Goal: Task Accomplishment & Management: Manage account settings

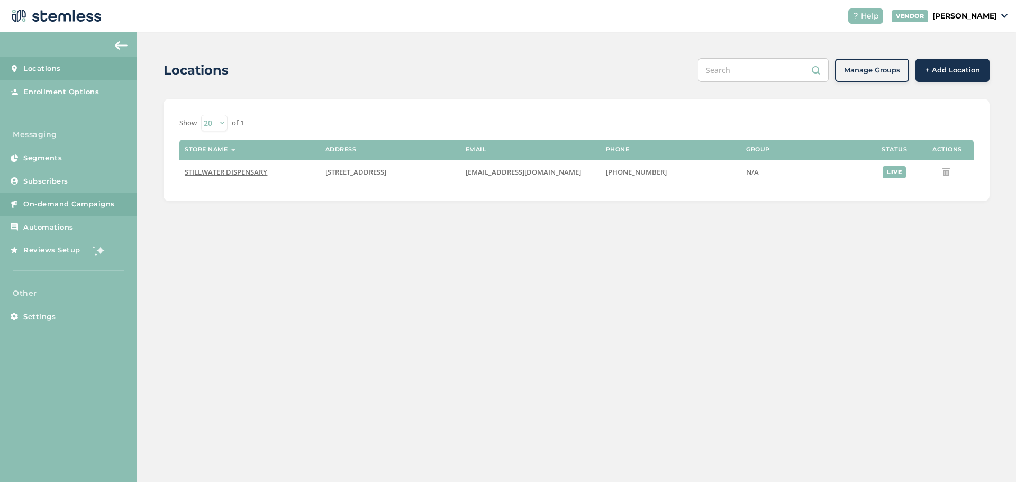
click at [88, 208] on span "On-demand Campaigns" at bounding box center [69, 204] width 92 height 11
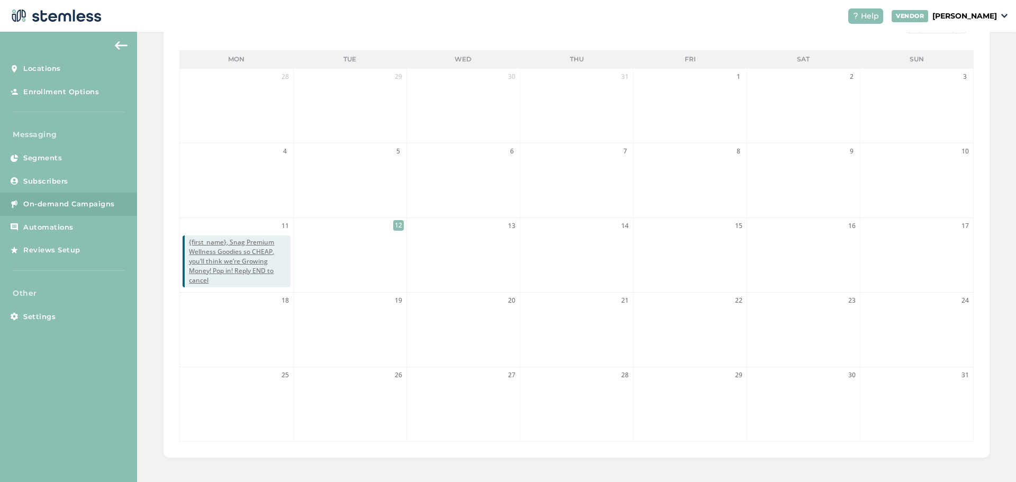
scroll to position [234, 0]
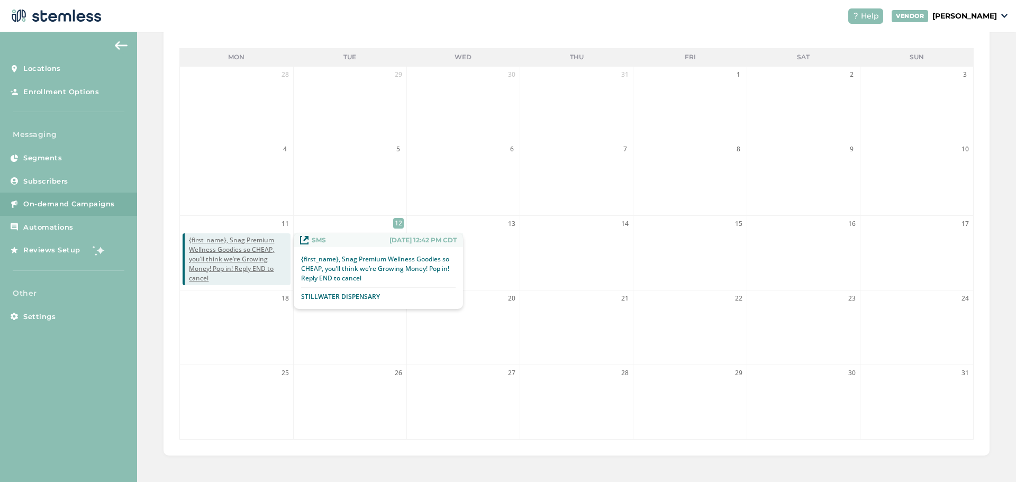
click at [234, 253] on span "{first_name}, Snag Premium Wellness Goodies so CHEAP, you’ll think we’re Growin…" at bounding box center [239, 259] width 101 height 48
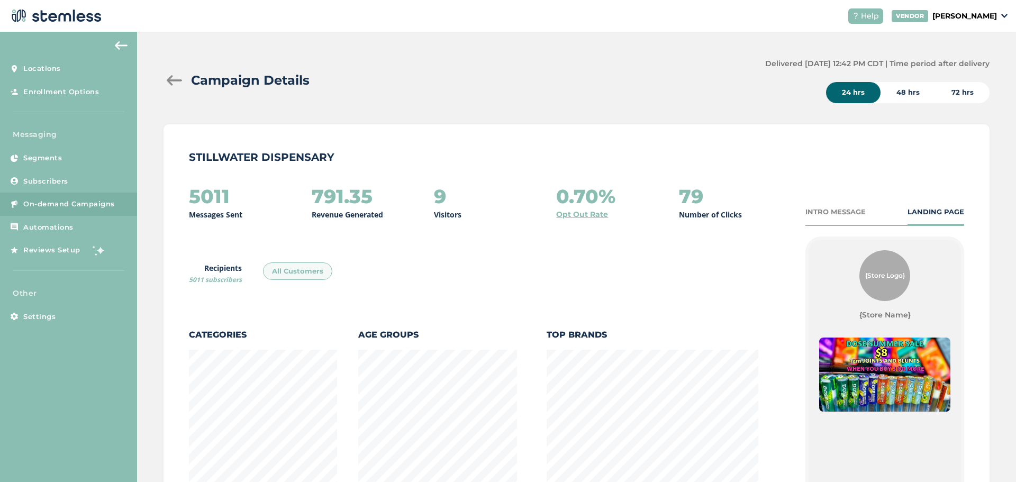
scroll to position [555, 820]
click at [909, 89] on div "48 hrs" at bounding box center [908, 92] width 55 height 21
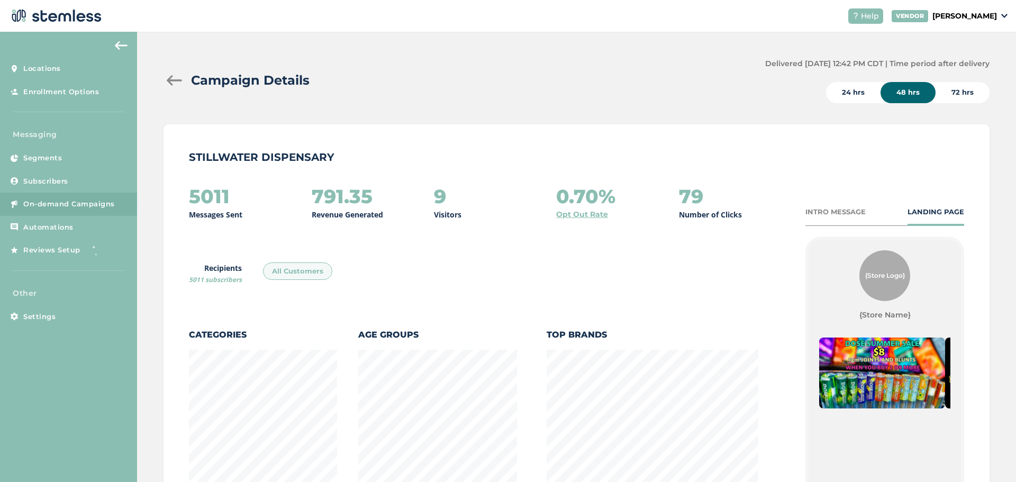
scroll to position [0, 0]
click at [853, 94] on div "24 hrs" at bounding box center [853, 92] width 55 height 21
click at [174, 78] on div at bounding box center [174, 80] width 21 height 11
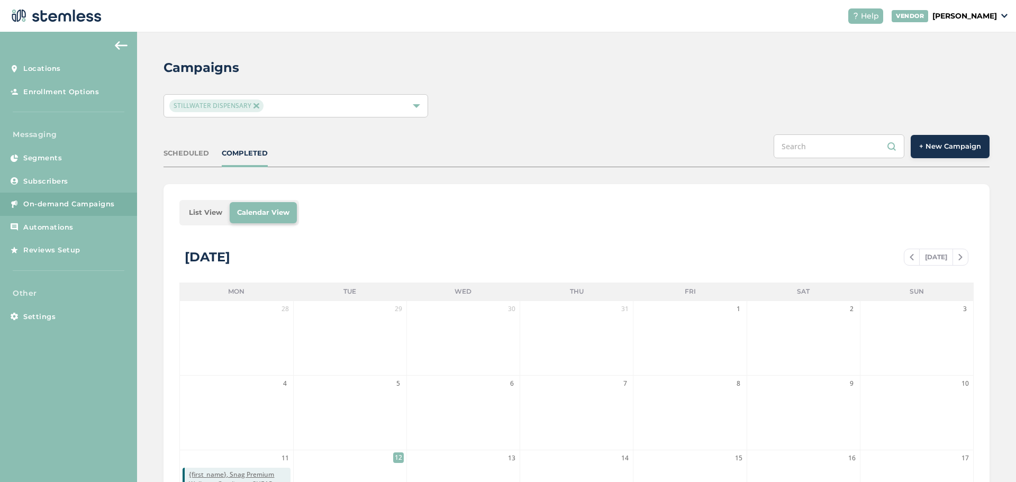
click at [952, 154] on button "+ New Campaign" at bounding box center [950, 146] width 79 height 23
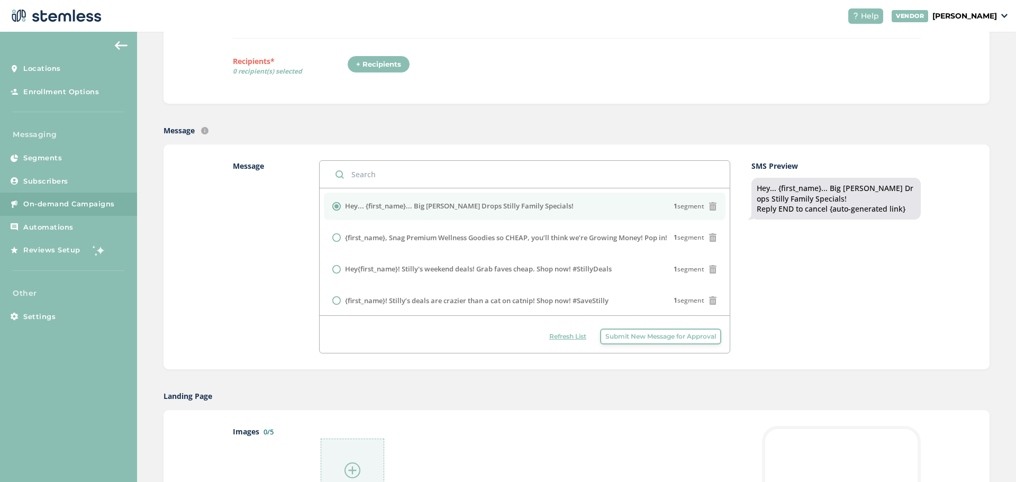
click at [484, 208] on label "Hey... {first_name}... Big [PERSON_NAME] Drops Stilly Family Specials!" at bounding box center [459, 206] width 229 height 11
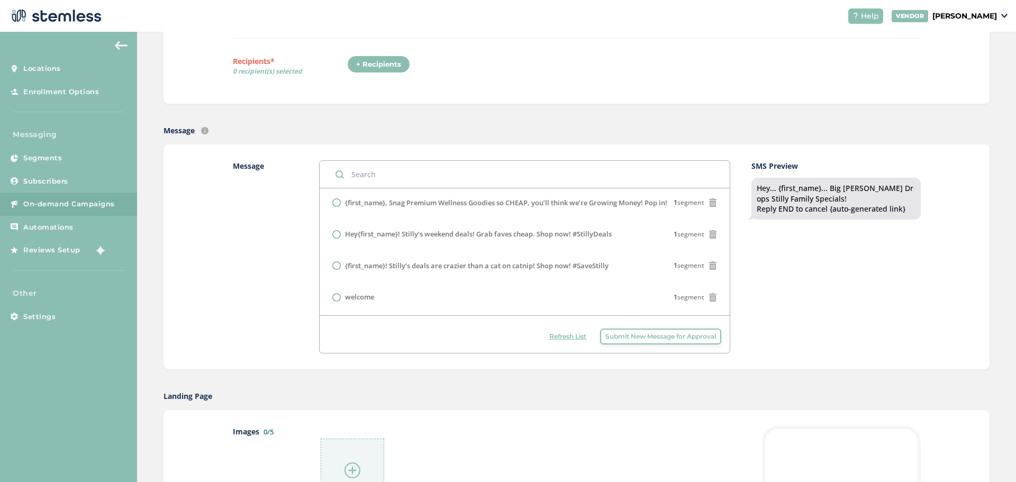
click at [347, 460] on div at bounding box center [352, 470] width 63 height 63
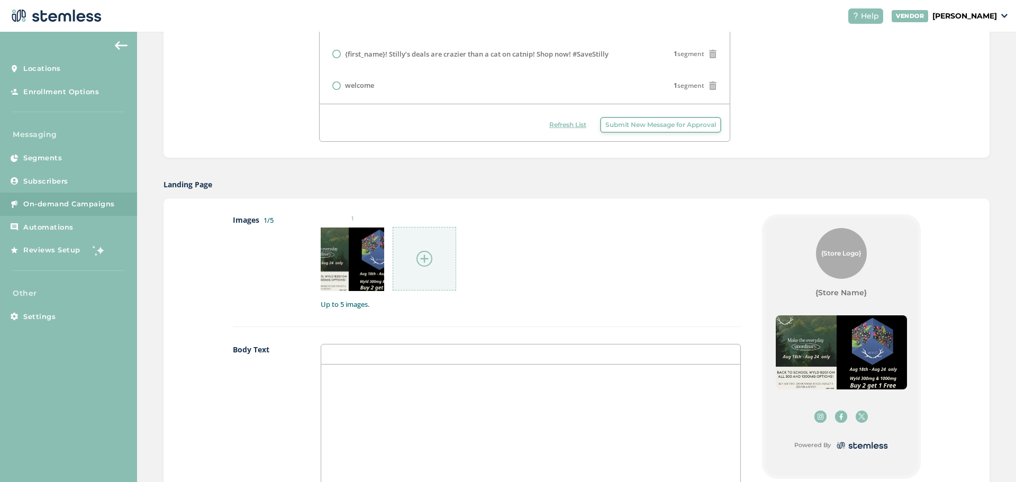
click at [420, 252] on img at bounding box center [424, 259] width 16 height 16
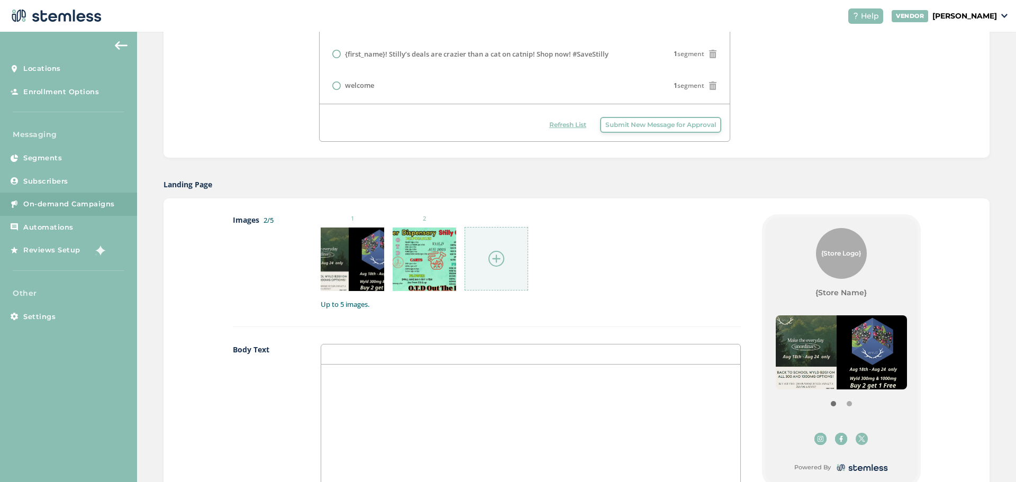
click at [498, 261] on img at bounding box center [496, 259] width 16 height 16
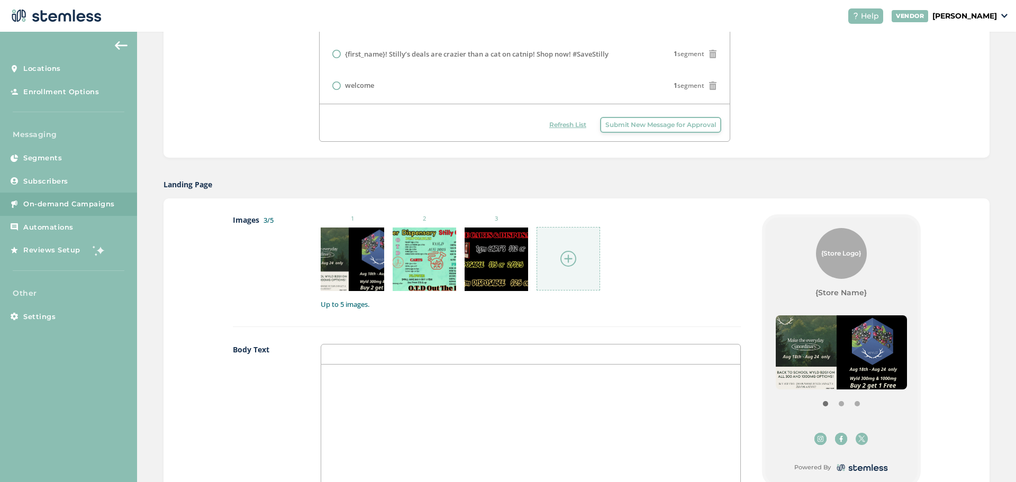
click at [569, 259] on img at bounding box center [568, 259] width 16 height 16
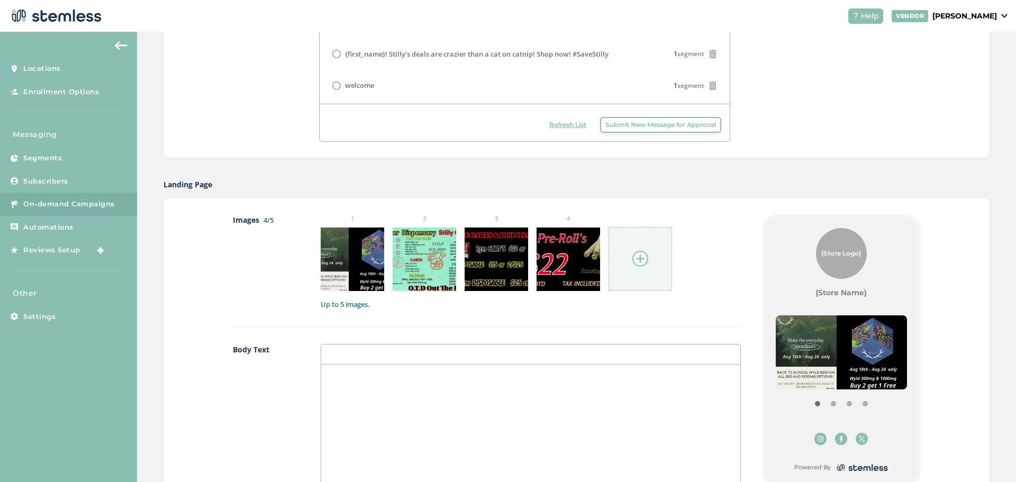
click at [632, 258] on img at bounding box center [640, 259] width 16 height 16
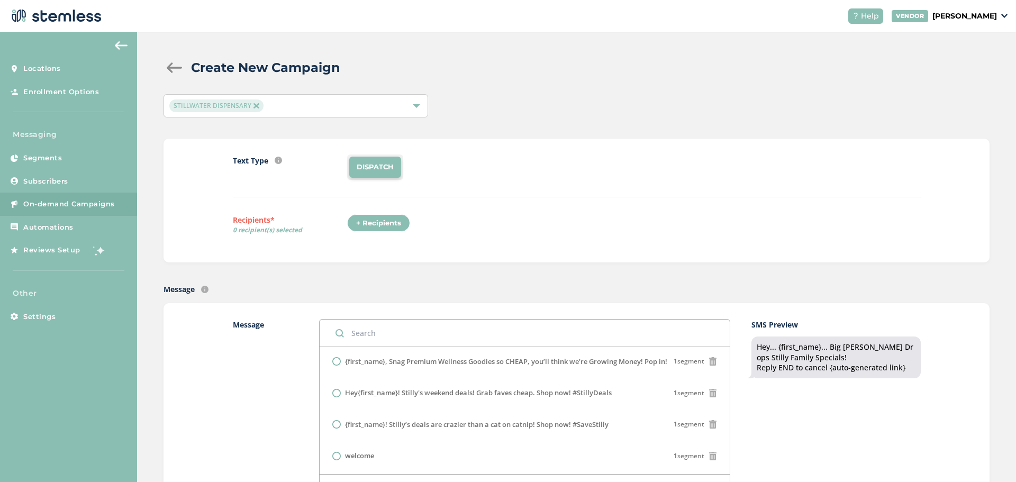
click at [406, 226] on div "+ Recipients" at bounding box center [378, 223] width 63 height 18
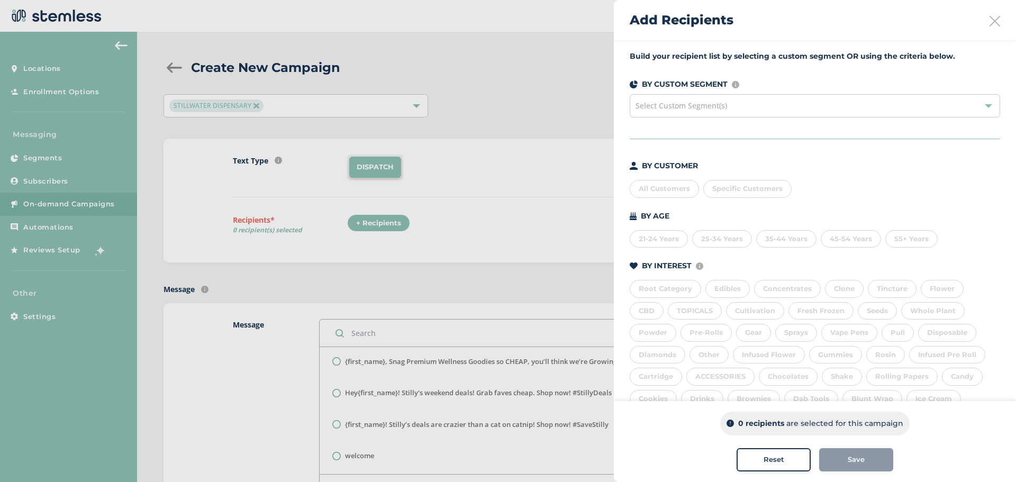
click at [647, 186] on div "All Customers" at bounding box center [664, 189] width 69 height 18
click at [755, 184] on div "Specific Customers" at bounding box center [747, 189] width 88 height 18
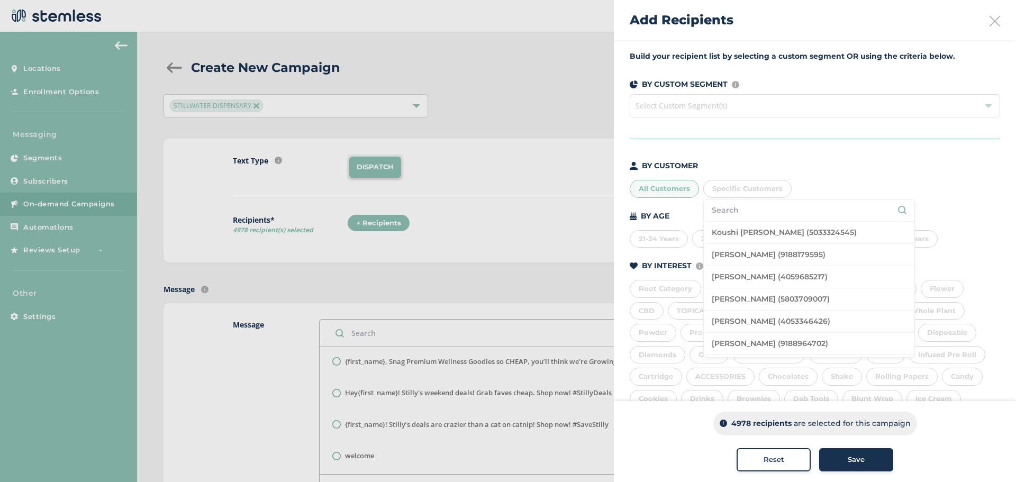
click at [839, 159] on div "Build your recipient list by selecting a custom segment OR using the criteria b…" at bounding box center [815, 282] width 402 height 485
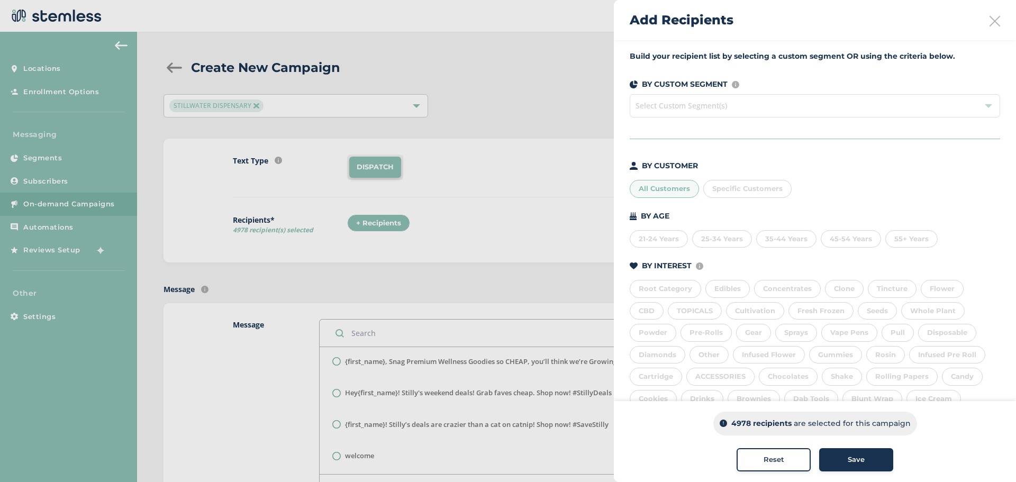
click at [677, 186] on div "All Customers" at bounding box center [664, 189] width 69 height 18
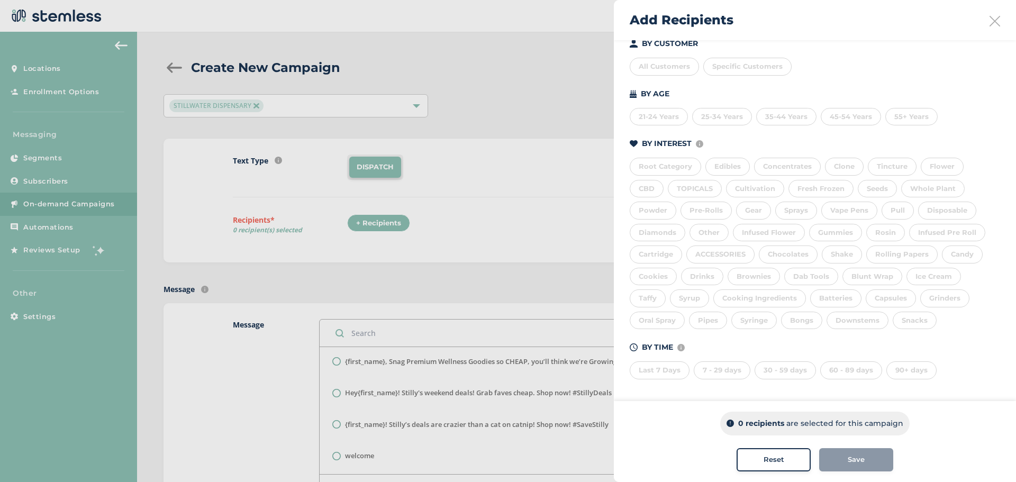
scroll to position [124, 0]
click at [856, 369] on div "60 - 89 days" at bounding box center [851, 369] width 62 height 18
click at [797, 373] on div "30 - 59 days" at bounding box center [785, 369] width 61 height 18
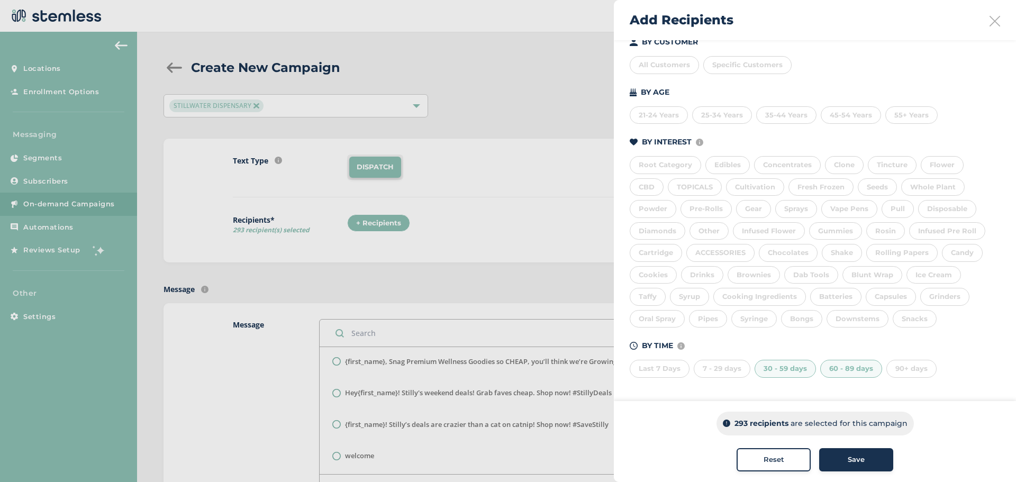
click at [705, 367] on div "7 - 29 days" at bounding box center [722, 369] width 57 height 18
click at [666, 367] on div "Last 7 Days" at bounding box center [660, 369] width 60 height 18
click at [874, 462] on div "Save" at bounding box center [856, 460] width 57 height 11
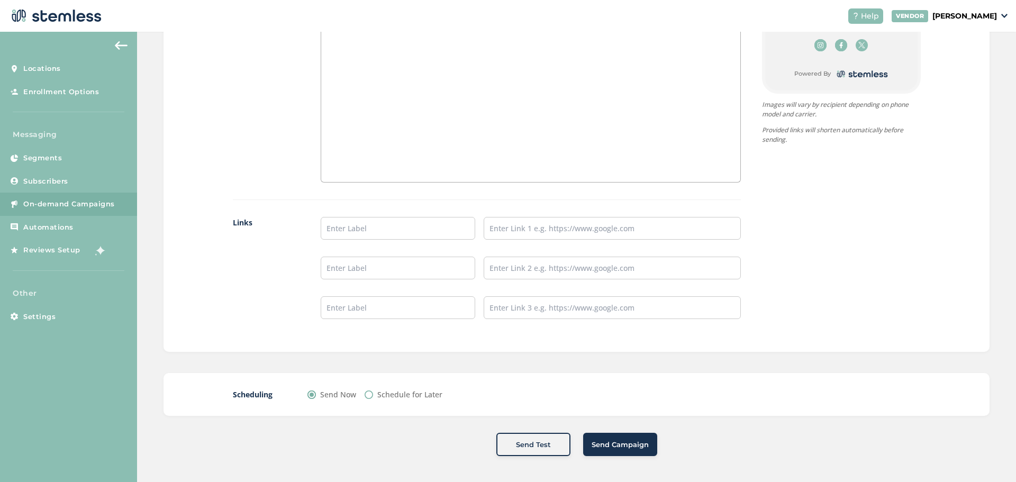
scroll to position [765, 0]
click at [430, 391] on label "Schedule for Later" at bounding box center [409, 393] width 65 height 11
click at [373, 391] on input "Schedule for Later" at bounding box center [369, 394] width 8 height 8
radio input "true"
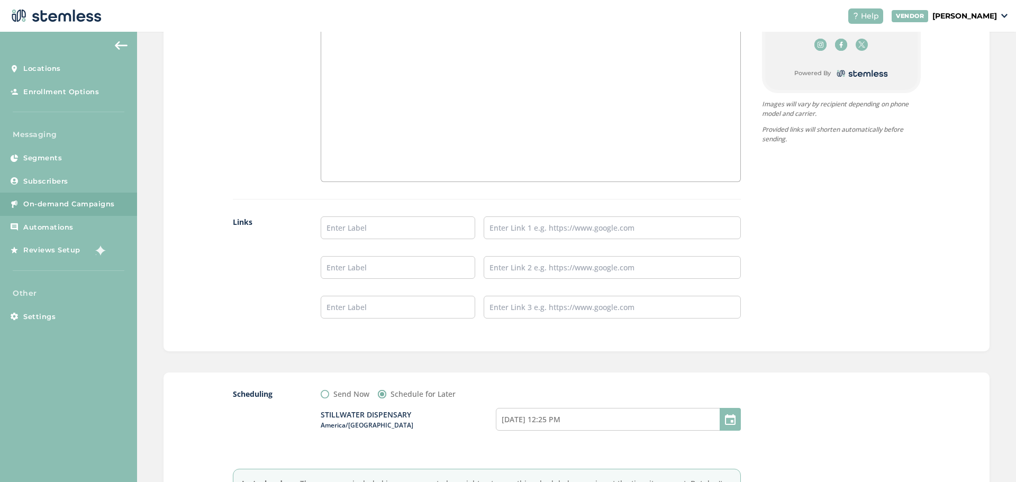
click at [725, 416] on div at bounding box center [730, 419] width 21 height 23
click at [702, 424] on input "[DATE] 12:25 PM" at bounding box center [618, 419] width 245 height 23
select select "25"
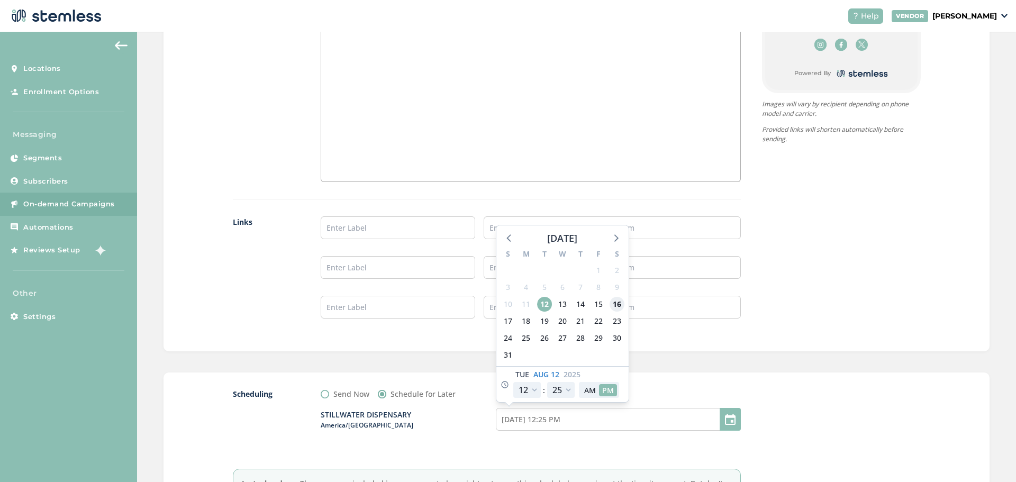
click at [612, 304] on span "16" at bounding box center [617, 304] width 15 height 15
click at [581, 389] on button "AM" at bounding box center [590, 390] width 18 height 12
type input "[DATE] 12:25 AM"
click at [533, 387] on select "12 1 2 3 4 5 6 7 8 9 10 11" at bounding box center [527, 390] width 28 height 16
select select "9"
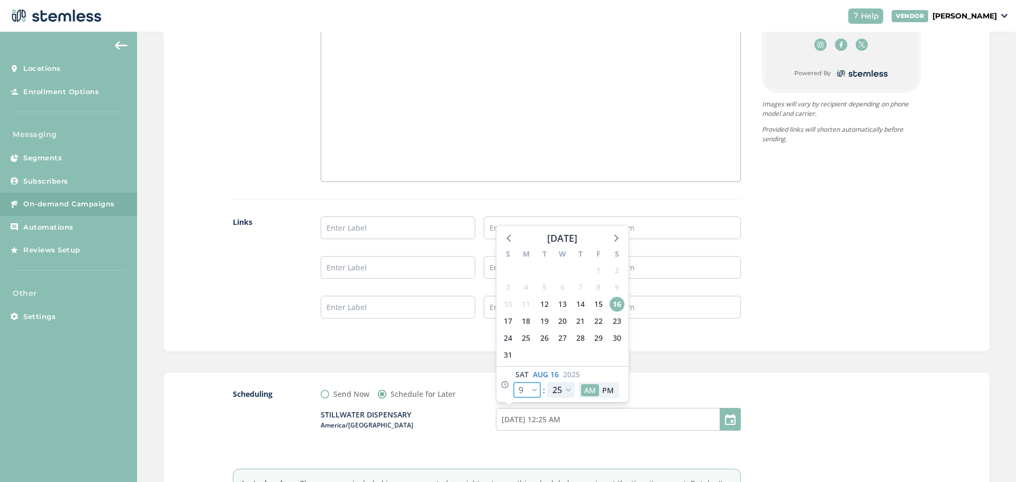
click at [513, 382] on select "12 1 2 3 4 5 6 7 8 9 10 11" at bounding box center [527, 390] width 28 height 16
type input "[DATE] 9:25 AM"
select select "9"
click at [734, 376] on div "Scheduling Send Now Schedule for Later STILLWATER DISPENSARY America/[GEOGRAPHI…" at bounding box center [577, 455] width 826 height 164
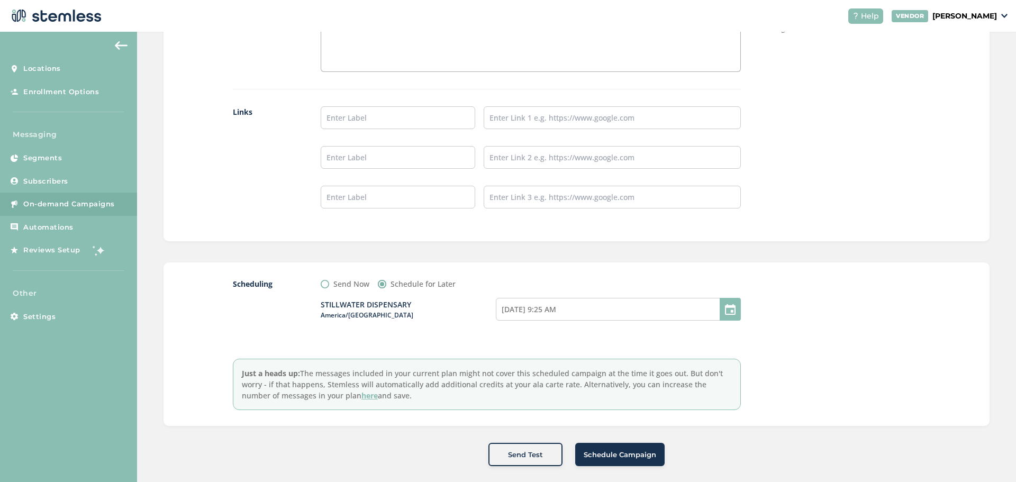
scroll to position [885, 0]
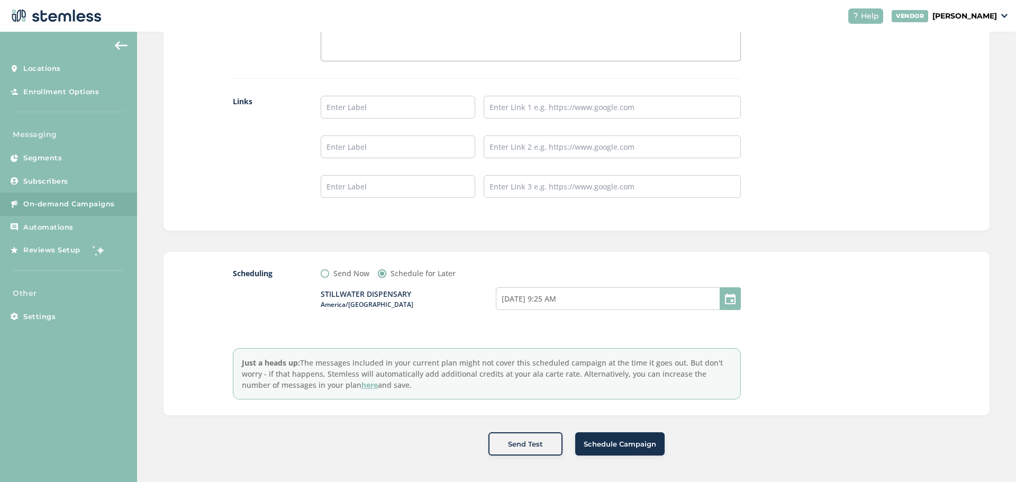
click at [547, 438] on button "Send Test" at bounding box center [525, 443] width 74 height 23
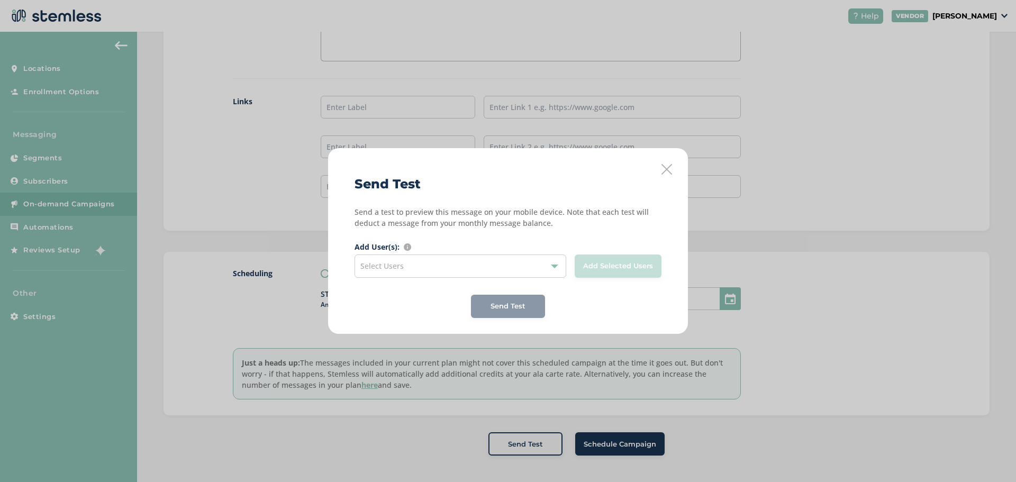
click at [509, 262] on div "Select Users" at bounding box center [461, 266] width 212 height 23
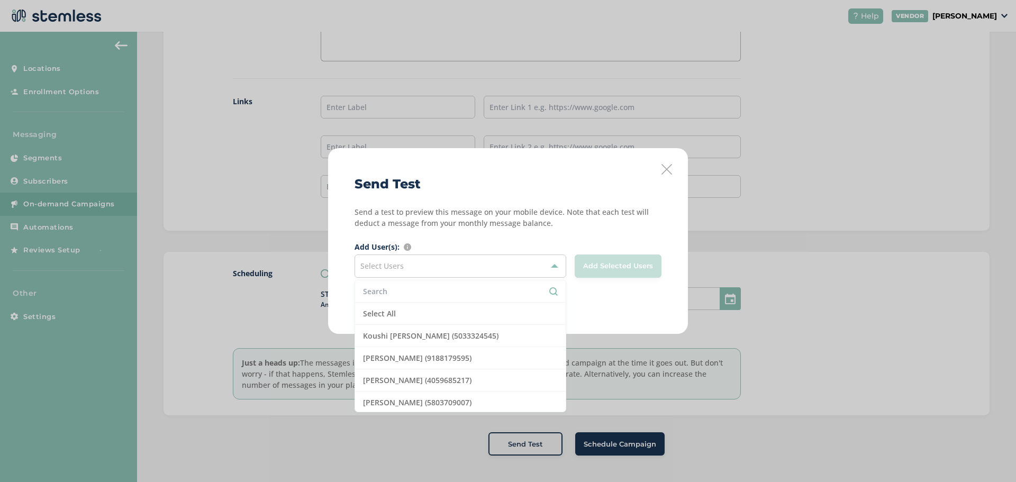
click at [484, 293] on input "text" at bounding box center [460, 291] width 195 height 11
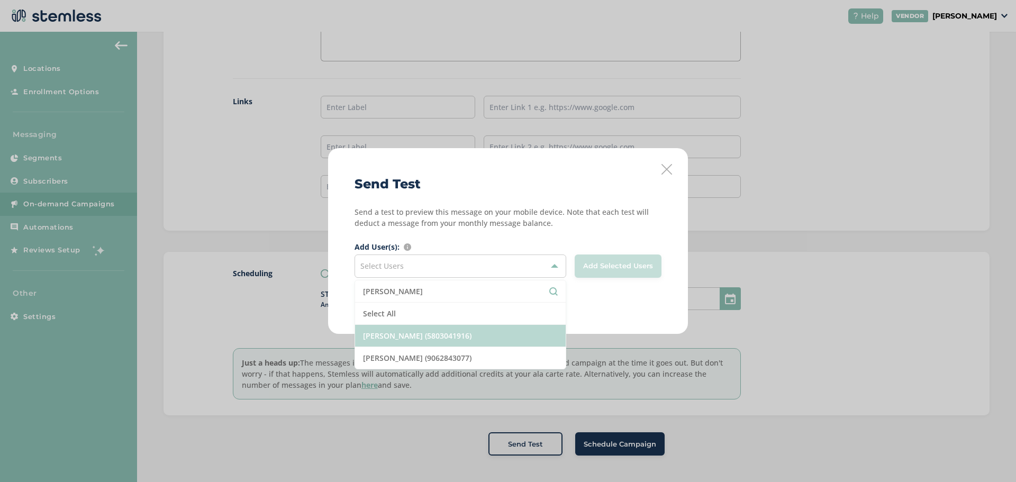
type input "[PERSON_NAME]"
click at [469, 332] on li "[PERSON_NAME] (5803041916)" at bounding box center [460, 336] width 211 height 22
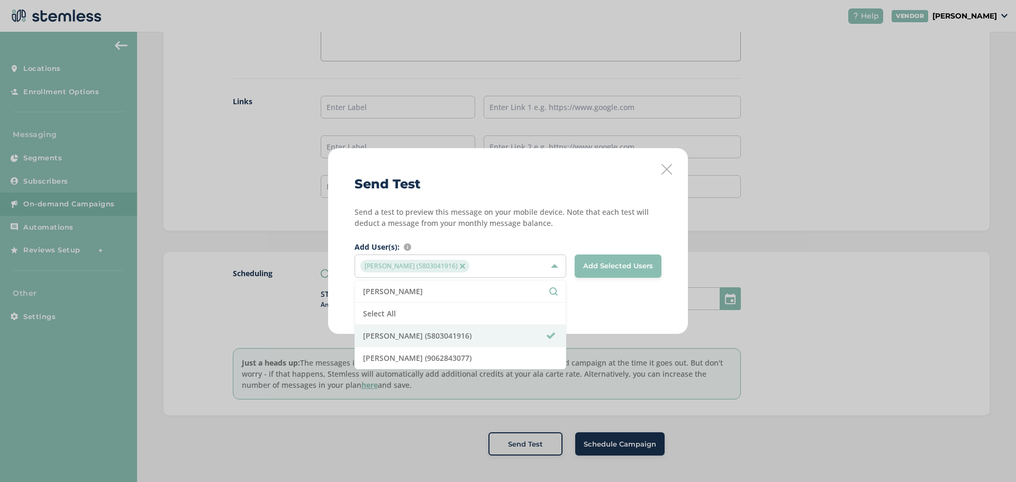
click at [638, 263] on span "Add Selected Users" at bounding box center [618, 266] width 70 height 11
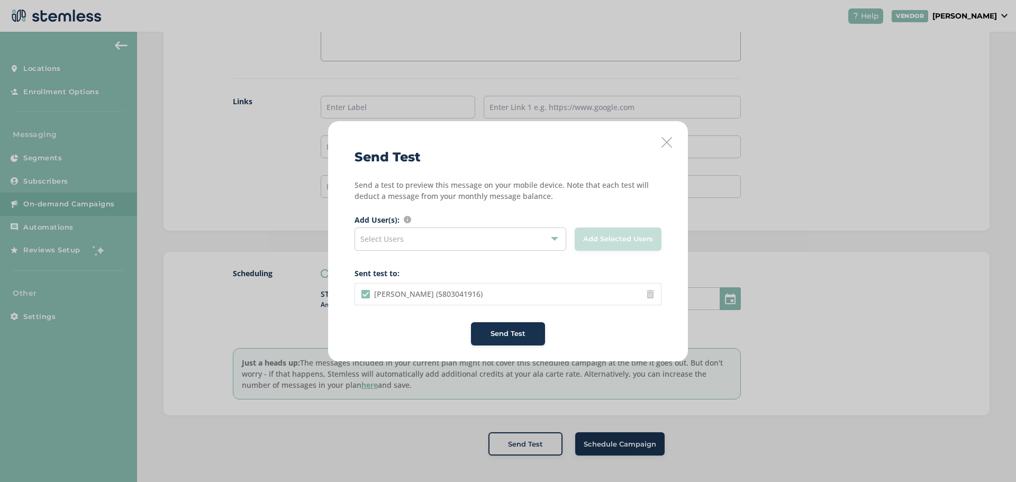
click at [522, 333] on span "Send Test" at bounding box center [508, 334] width 35 height 11
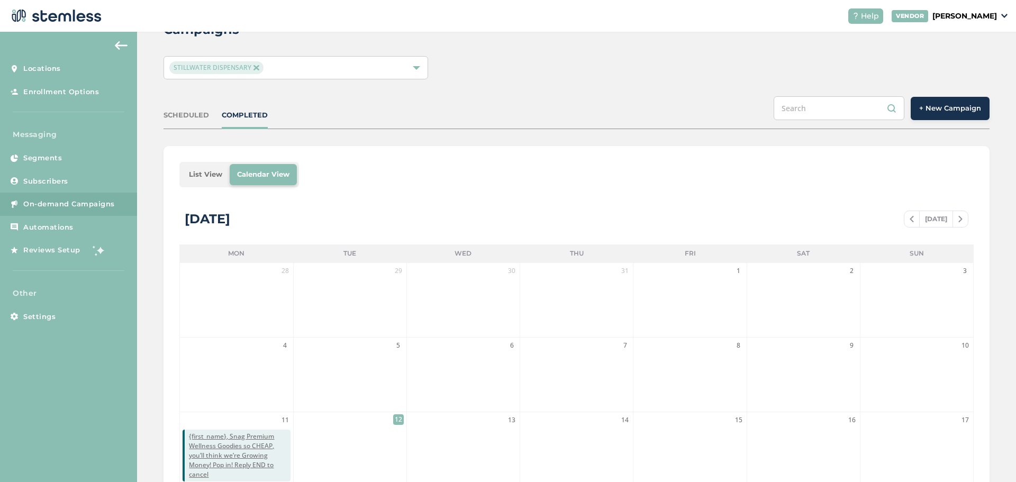
scroll to position [212, 0]
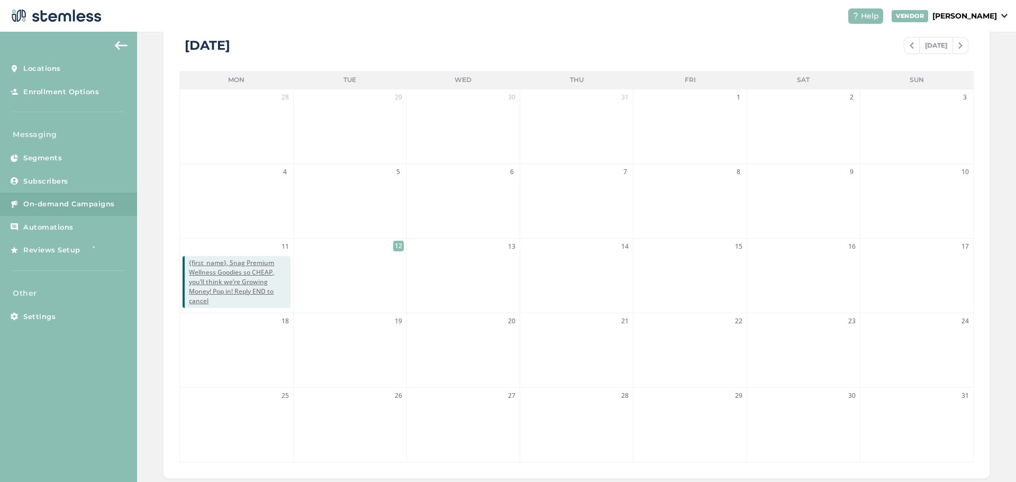
click at [395, 244] on span "12" at bounding box center [398, 246] width 11 height 11
click at [378, 273] on li "12" at bounding box center [350, 276] width 113 height 74
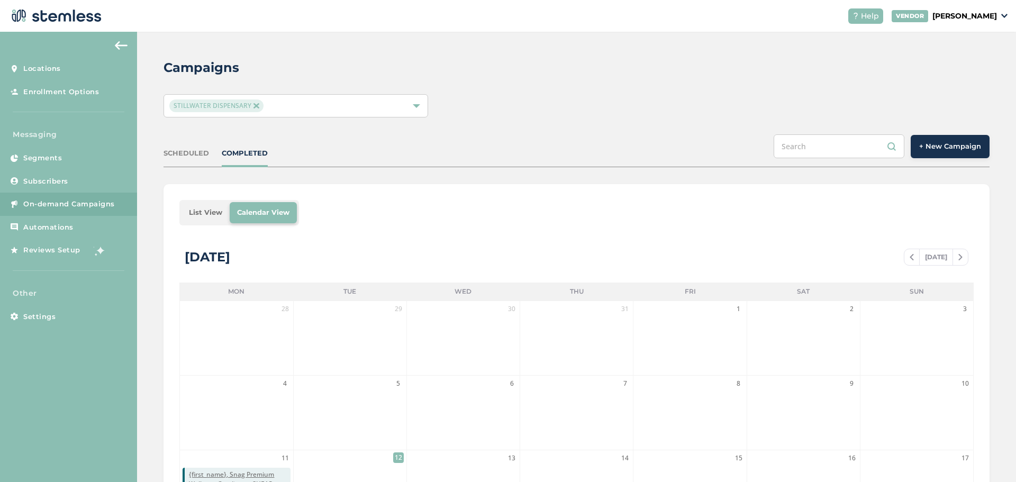
click at [948, 141] on span "+ New Campaign" at bounding box center [950, 146] width 62 height 11
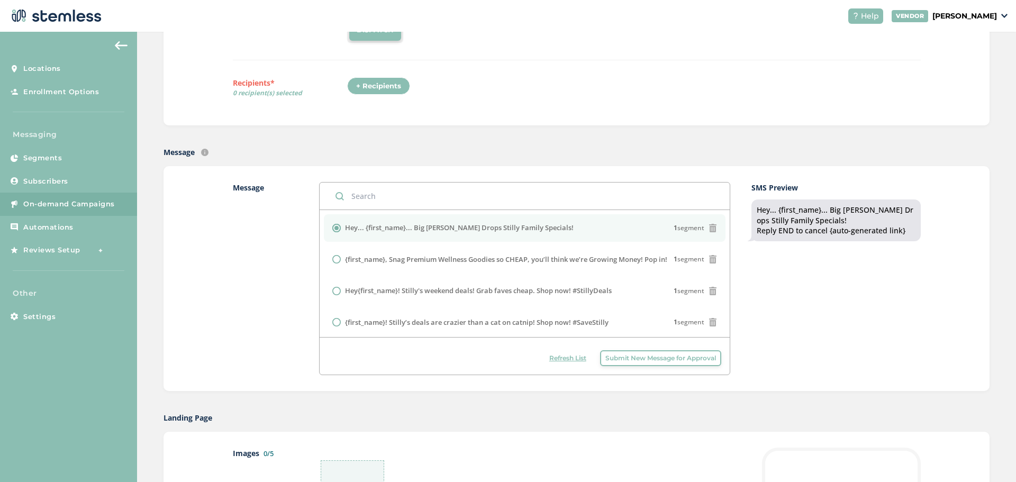
scroll to position [106, 0]
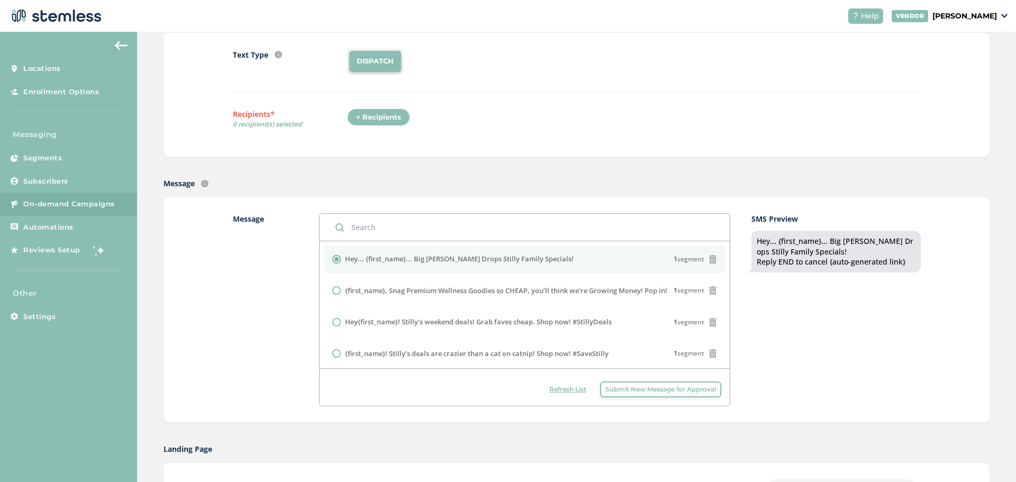
click at [391, 120] on div "+ Recipients" at bounding box center [378, 117] width 63 height 18
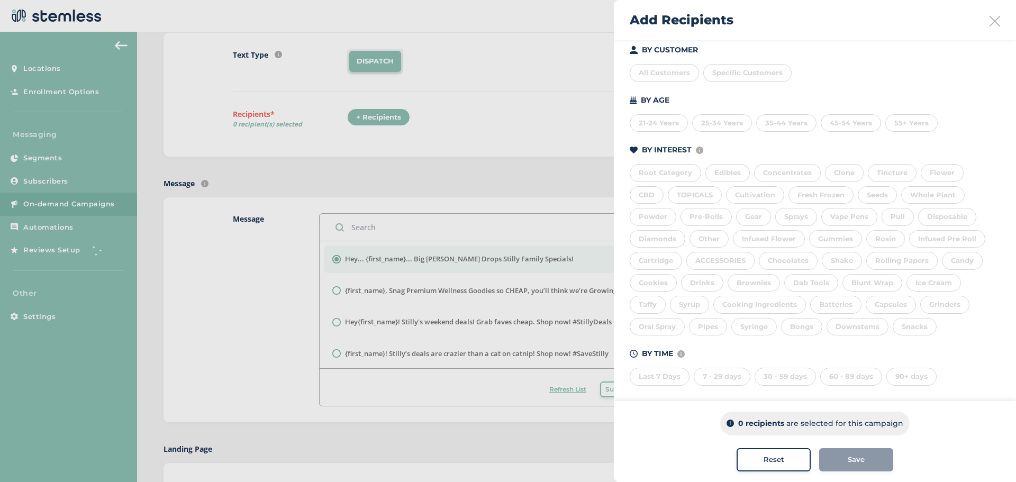
scroll to position [124, 0]
click at [659, 367] on div "Last 7 Days" at bounding box center [660, 369] width 60 height 18
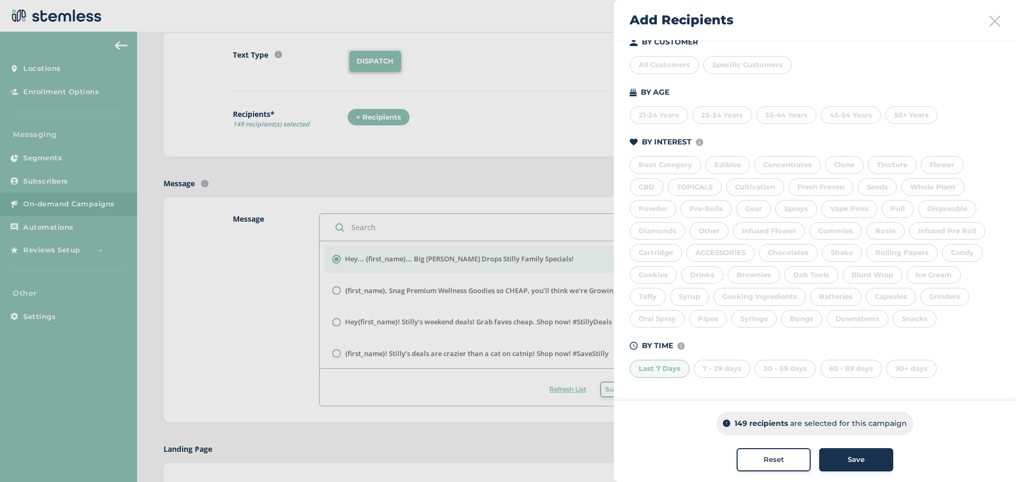
click at [708, 369] on div "7 - 29 days" at bounding box center [722, 369] width 57 height 18
click at [762, 365] on div "30 - 59 days" at bounding box center [785, 369] width 61 height 18
click at [829, 366] on div "60 - 89 days" at bounding box center [851, 369] width 62 height 18
click at [882, 461] on div "Save" at bounding box center [856, 460] width 57 height 11
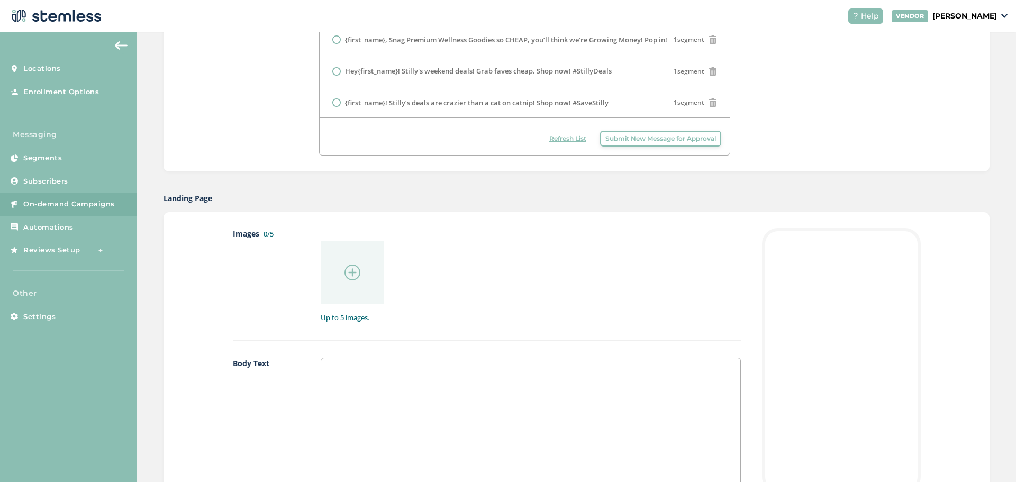
scroll to position [423, 0]
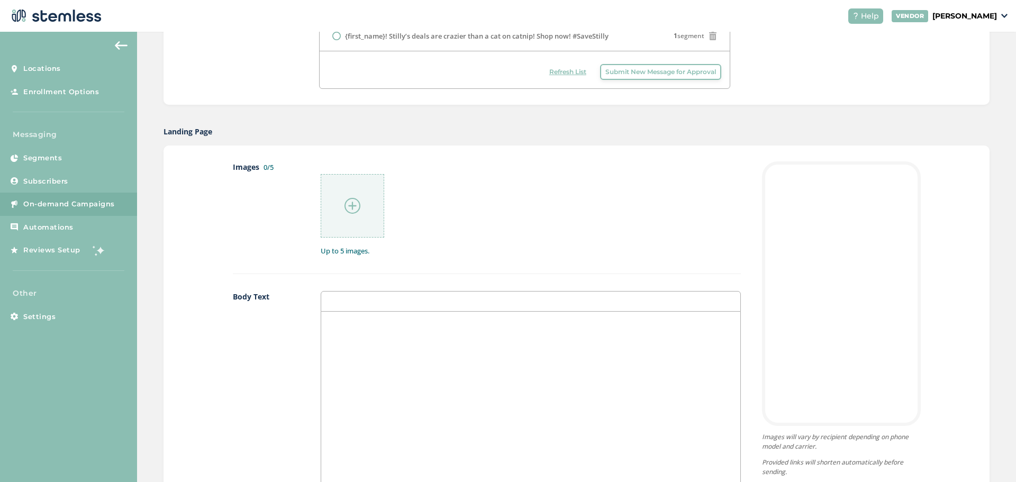
click at [348, 209] on img at bounding box center [352, 206] width 16 height 16
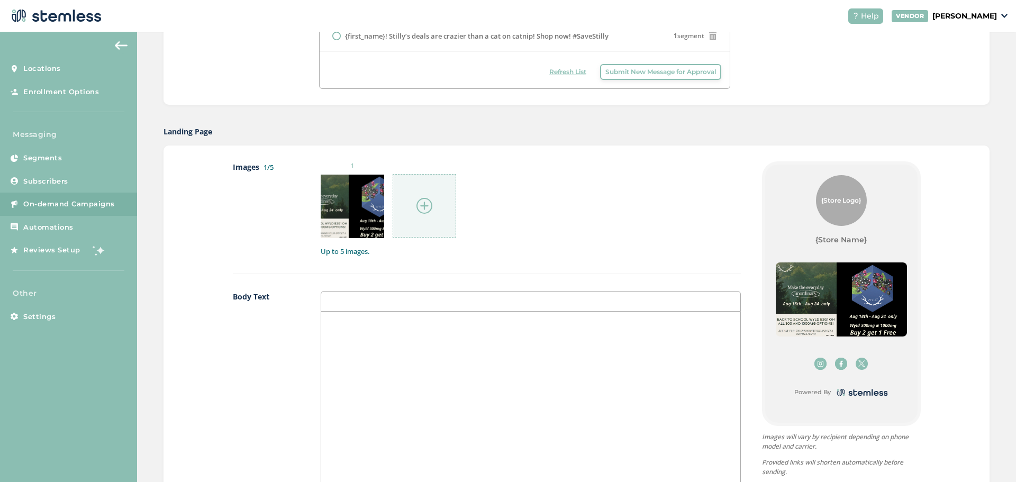
click at [424, 207] on img at bounding box center [424, 206] width 16 height 16
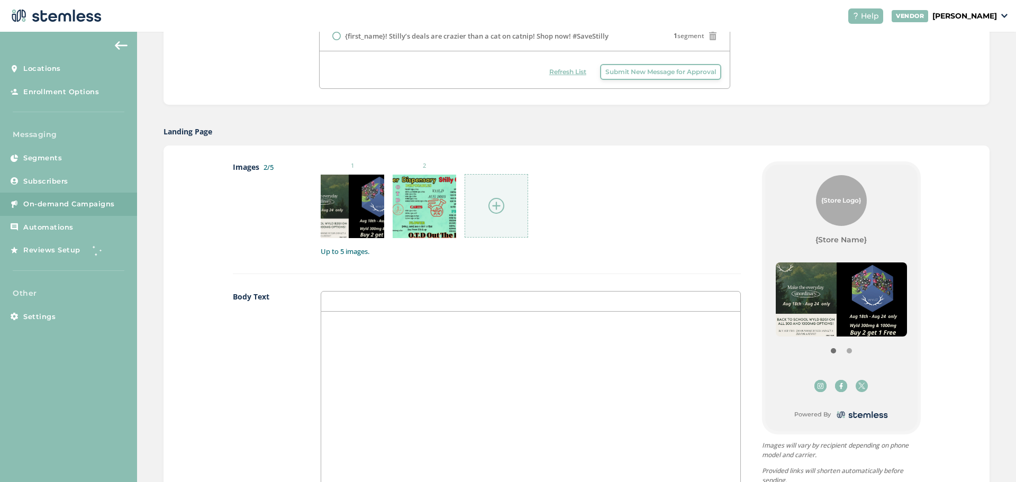
click at [497, 209] on img at bounding box center [496, 206] width 16 height 16
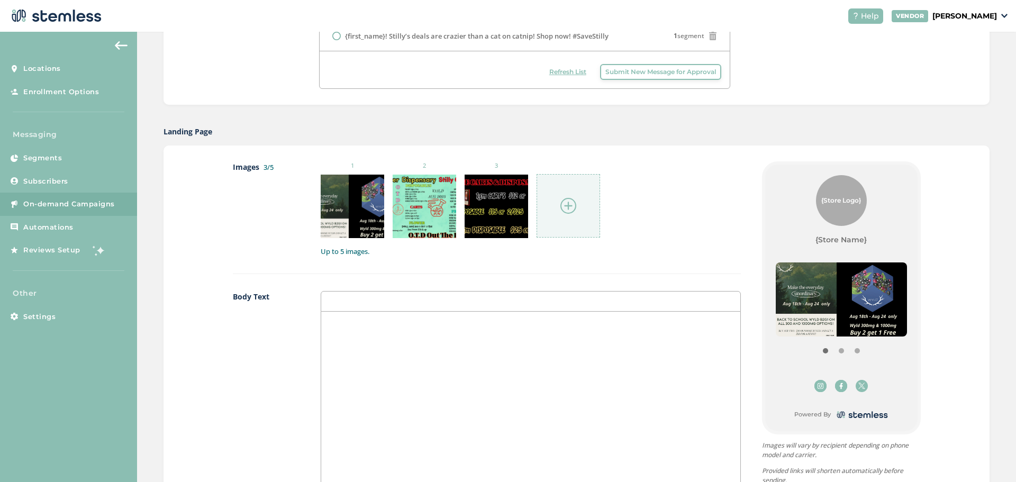
click at [560, 202] on img at bounding box center [568, 206] width 16 height 16
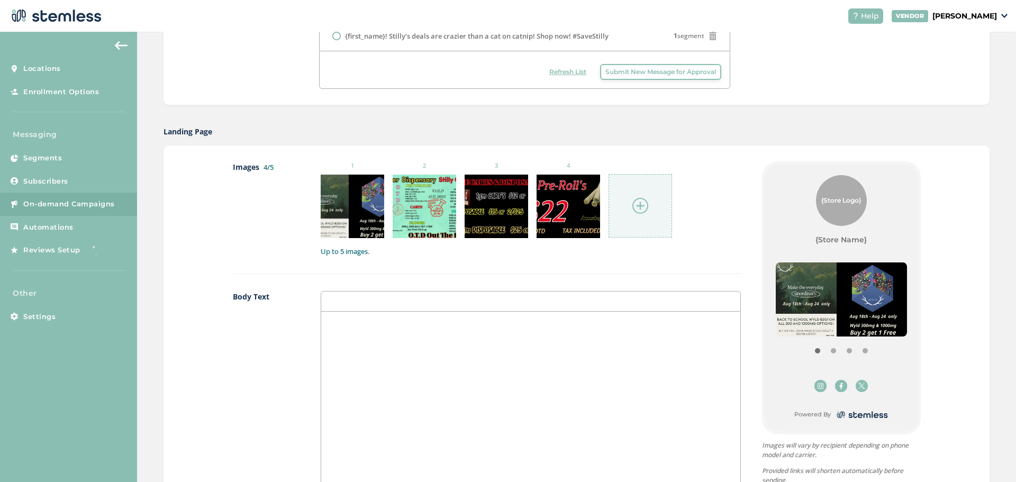
click at [639, 208] on img at bounding box center [640, 206] width 16 height 16
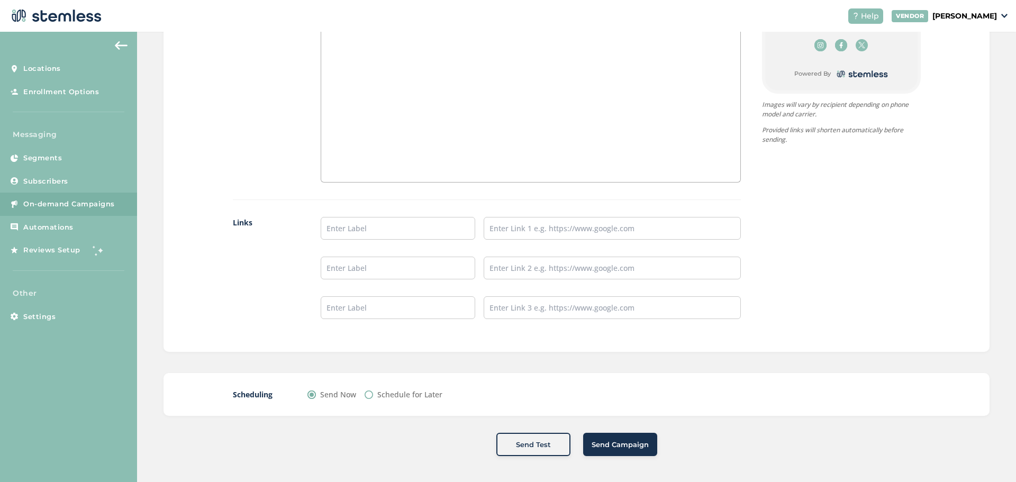
scroll to position [765, 0]
click at [435, 396] on label "Schedule for Later" at bounding box center [409, 393] width 65 height 11
click at [373, 396] on input "Schedule for Later" at bounding box center [369, 394] width 8 height 8
radio input "true"
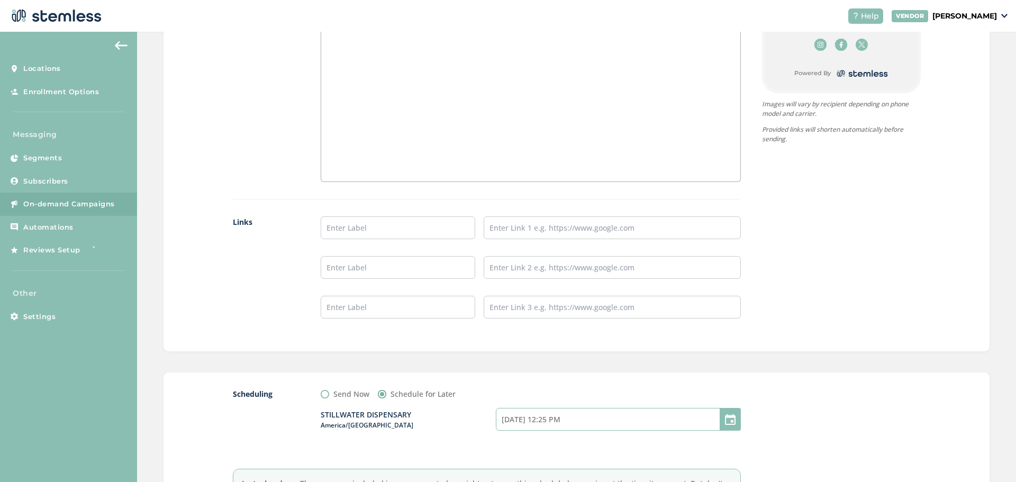
click at [599, 420] on input "[DATE] 12:25 PM" at bounding box center [618, 419] width 245 height 23
select select "25"
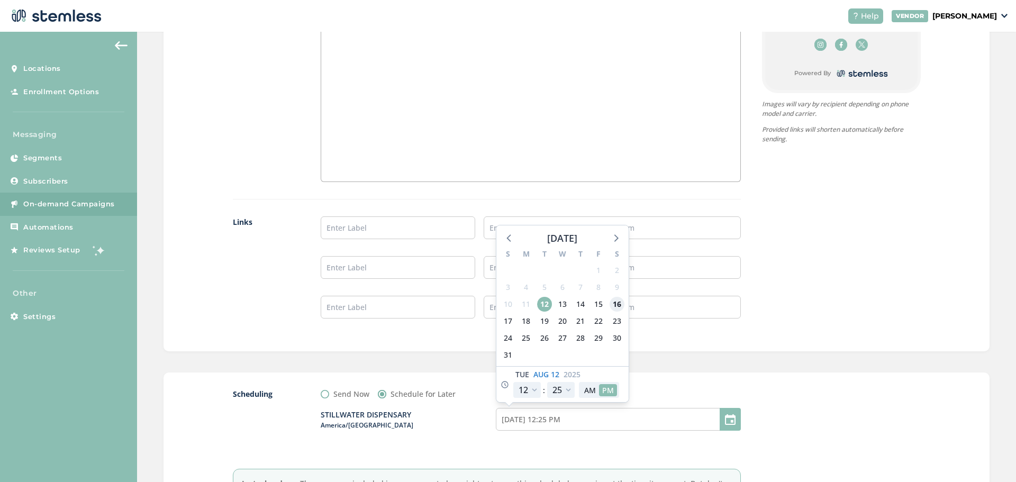
click at [615, 297] on span "16" at bounding box center [617, 304] width 15 height 15
type input "[DATE] 12:25 PM"
click at [531, 387] on select "12 1 2 3 4 5 6 7 8 9 10 11" at bounding box center [527, 390] width 28 height 16
select select "21"
click at [513, 382] on select "12 1 2 3 4 5 6 7 8 9 10 11" at bounding box center [527, 390] width 28 height 16
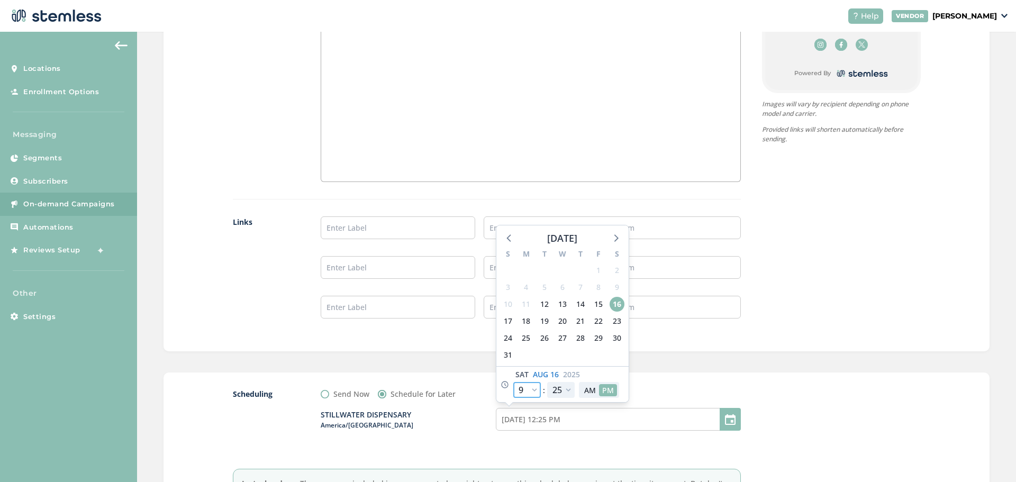
type input "[DATE] 9:25 PM"
select select "21"
click at [586, 388] on button "AM" at bounding box center [590, 390] width 18 height 12
type input "[DATE] 9:25 AM"
select select "9"
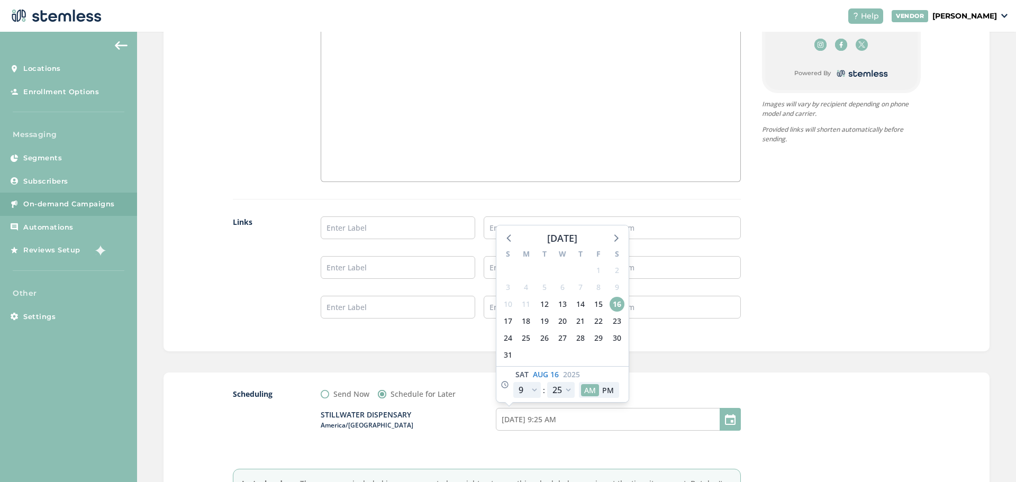
click at [882, 398] on div at bounding box center [841, 454] width 159 height 132
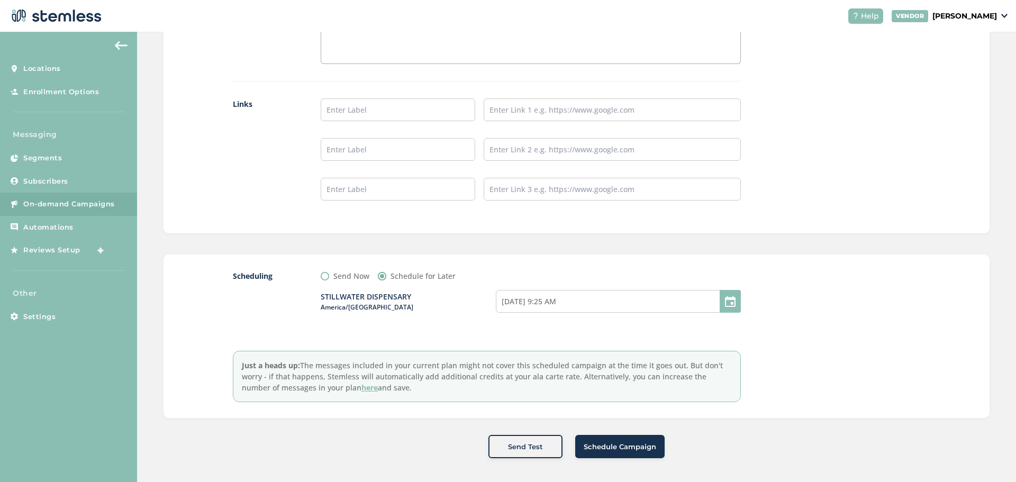
scroll to position [885, 0]
click at [631, 447] on span "Schedule Campaign" at bounding box center [620, 444] width 72 height 11
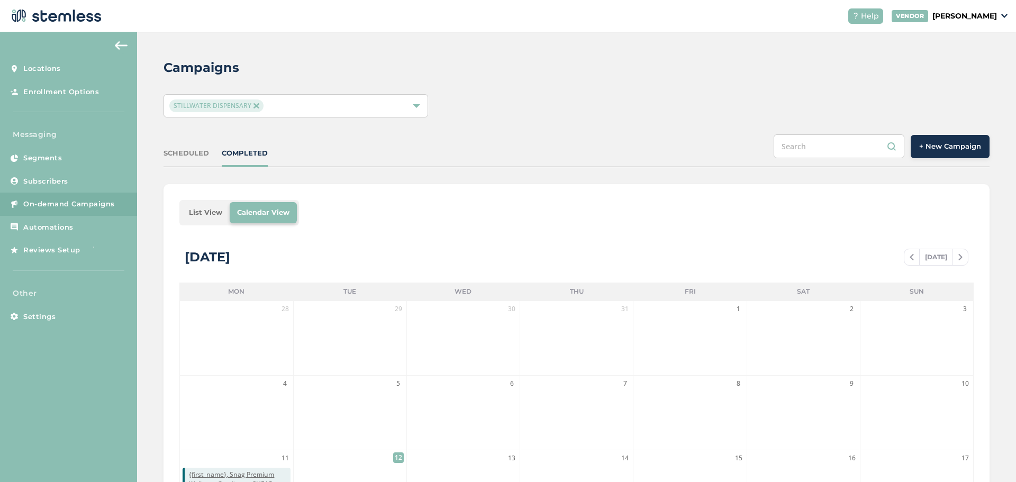
click at [184, 154] on div "SCHEDULED" at bounding box center [187, 153] width 46 height 11
click at [208, 210] on li "List View" at bounding box center [206, 212] width 48 height 21
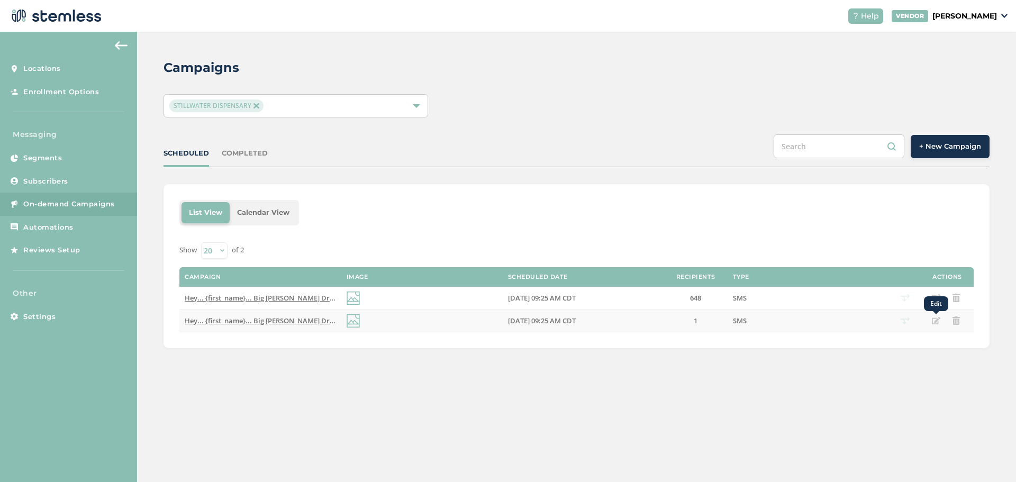
click at [935, 322] on icon "Edit" at bounding box center [936, 320] width 8 height 8
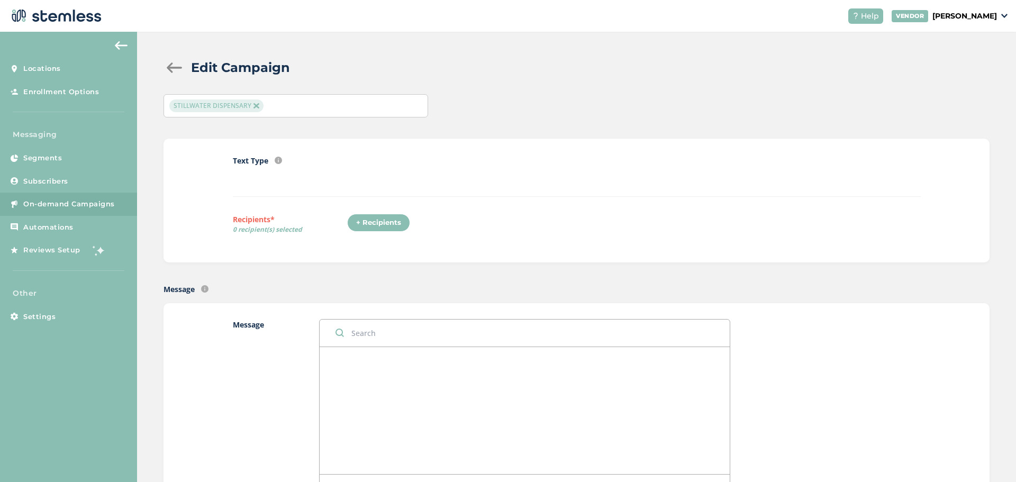
radio input "false"
radio input "true"
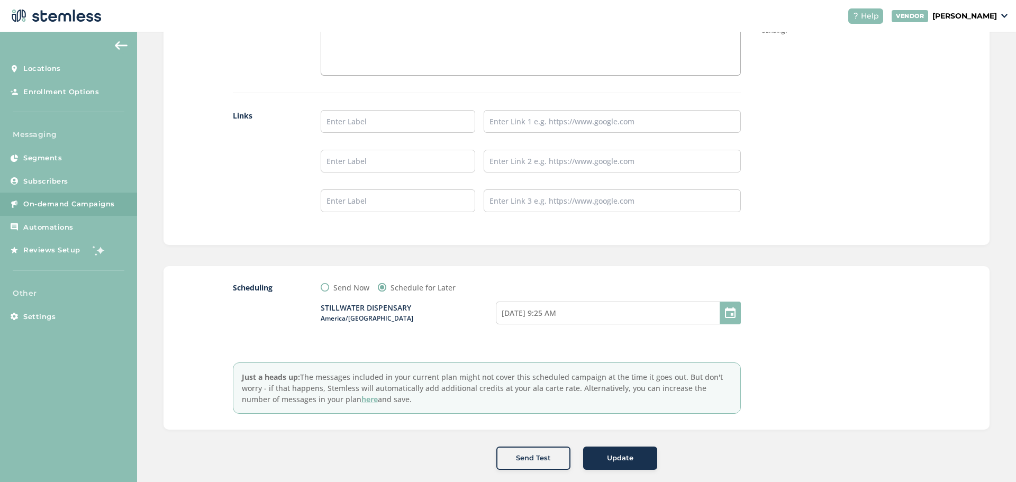
scroll to position [887, 0]
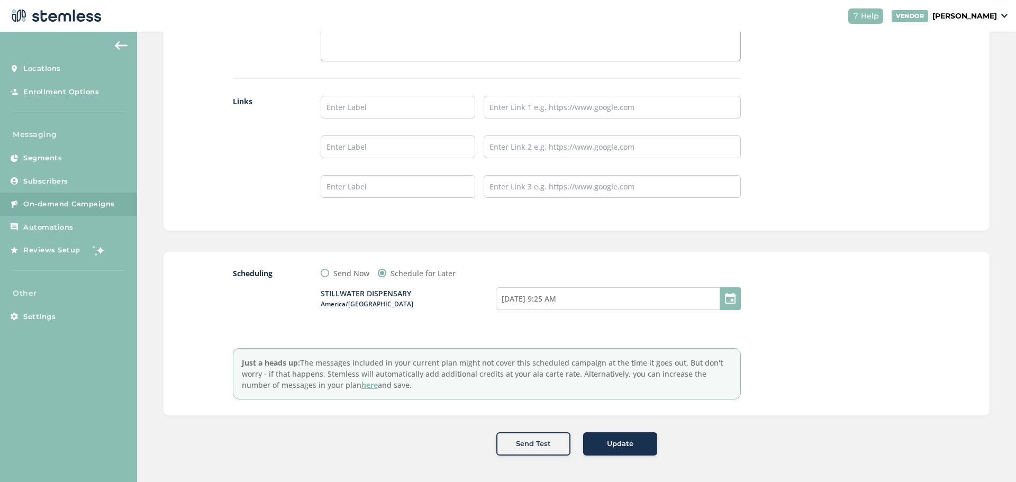
click at [340, 273] on label "Send Now" at bounding box center [351, 273] width 36 height 11
click at [329, 273] on input "Send Now" at bounding box center [325, 273] width 8 height 8
radio input "true"
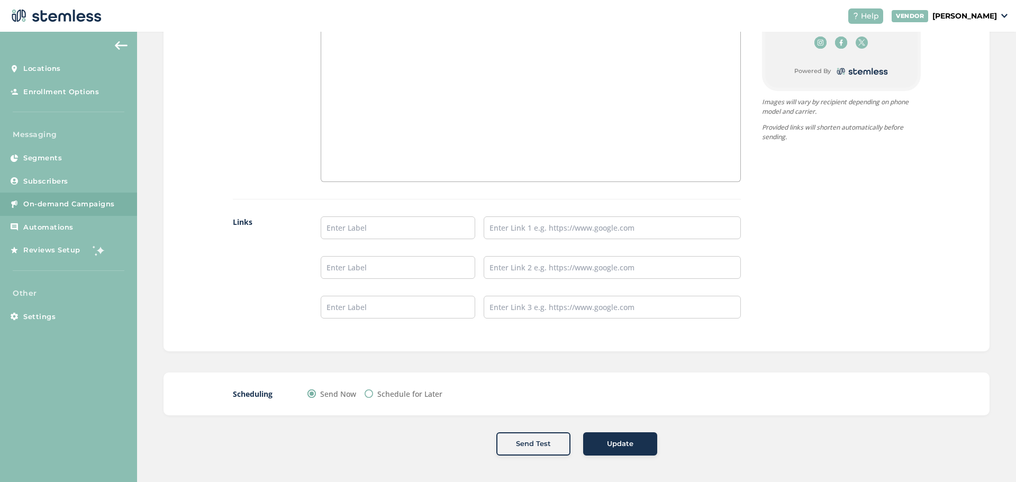
click at [611, 442] on span "Update" at bounding box center [620, 444] width 26 height 11
